Goal: Information Seeking & Learning: Find specific fact

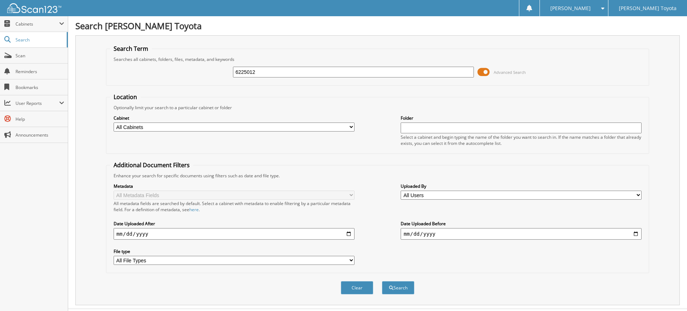
type input "6225012"
click at [382, 281] on button "Search" at bounding box center [398, 287] width 32 height 13
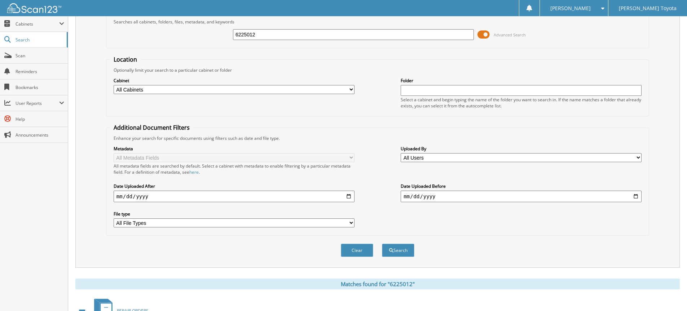
scroll to position [120, 0]
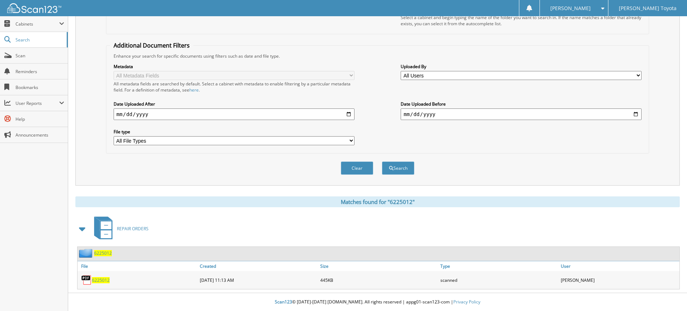
click at [102, 281] on span "6225012" at bounding box center [101, 280] width 18 height 6
click at [100, 281] on span "6225012" at bounding box center [101, 280] width 18 height 6
